Goal: Task Accomplishment & Management: Manage account settings

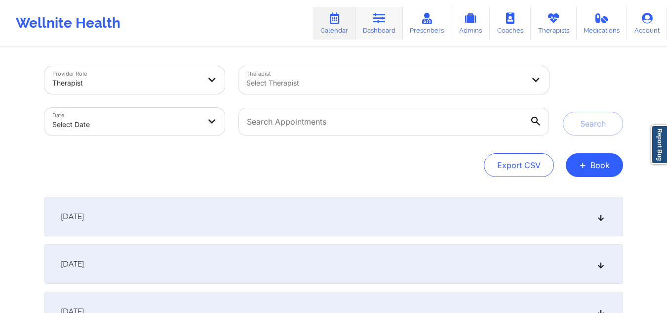
click at [386, 22] on icon at bounding box center [379, 18] width 13 height 11
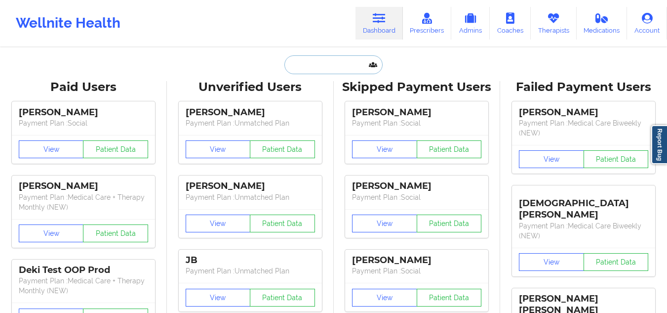
click at [313, 64] on input "text" at bounding box center [333, 64] width 98 height 19
paste input "[DOMAIN_NAME][EMAIL_ADDRESS][DOMAIN_NAME]"
type input "[DOMAIN_NAME][EMAIL_ADDRESS][DOMAIN_NAME]"
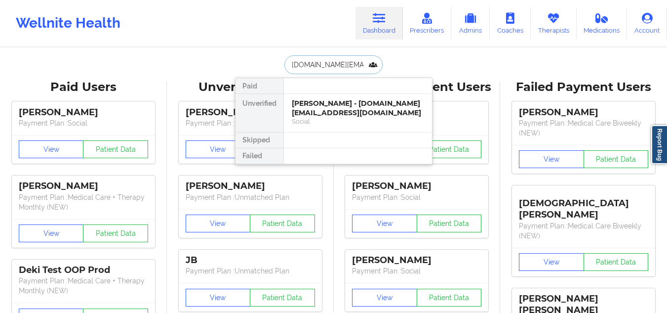
click at [318, 100] on div "[PERSON_NAME] - [DOMAIN_NAME][EMAIL_ADDRESS][DOMAIN_NAME]" at bounding box center [358, 108] width 132 height 18
